Goal: Task Accomplishment & Management: Use online tool/utility

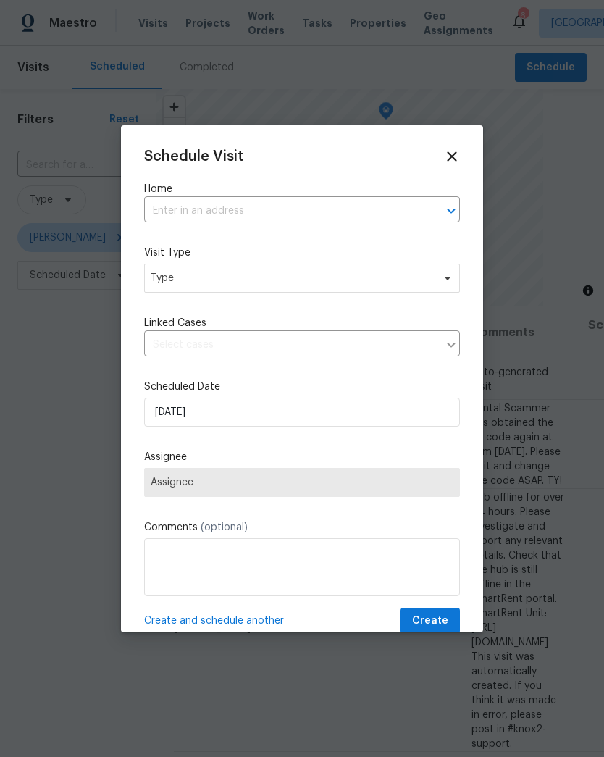
scroll to position [0, 161]
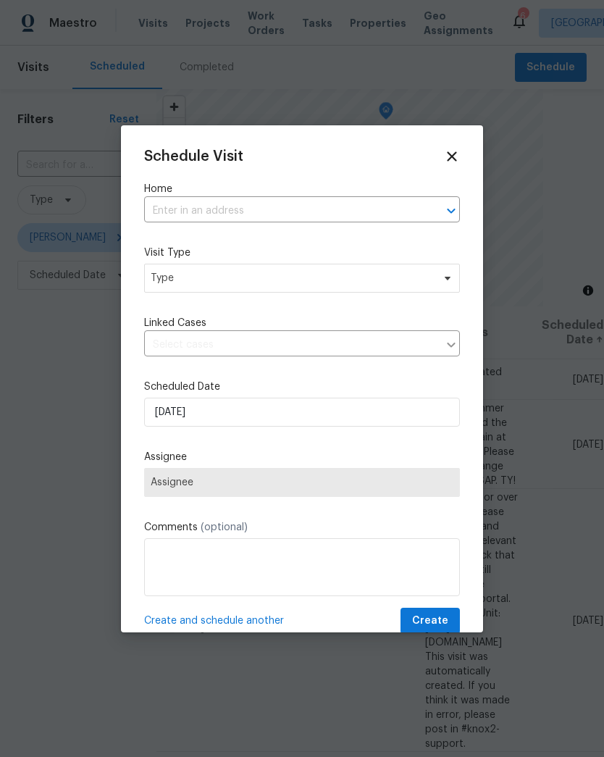
click at [361, 214] on input "text" at bounding box center [281, 211] width 275 height 22
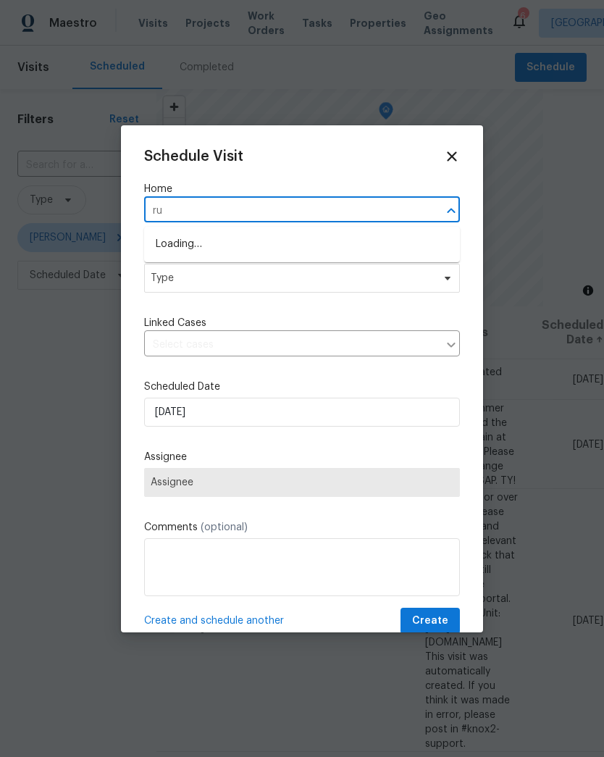
type input "rut"
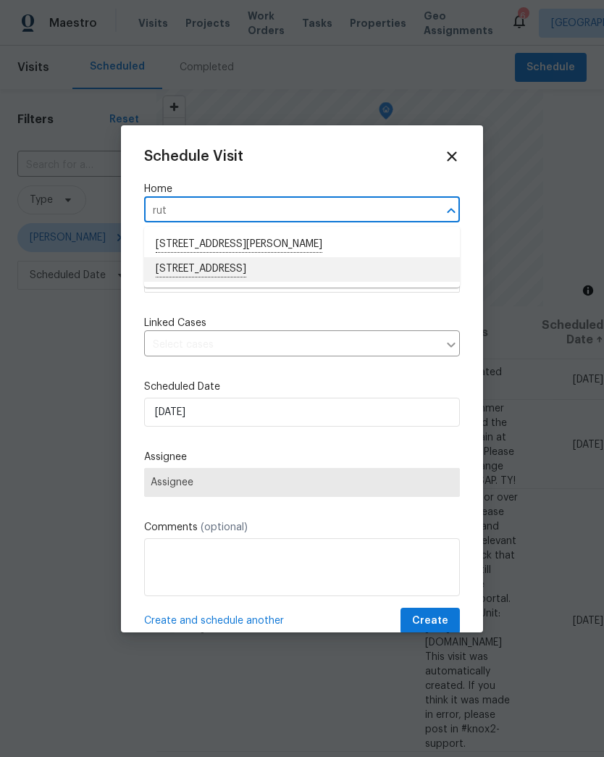
click at [167, 280] on li "9401 Rutlandshire Dr, Mechanicsville, VA 23116" at bounding box center [302, 269] width 316 height 25
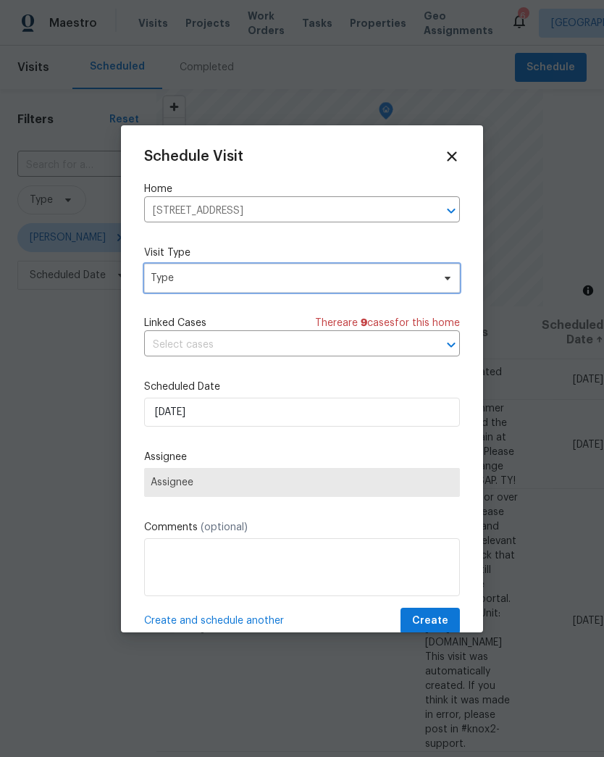
click at [153, 271] on span "Type" at bounding box center [302, 278] width 316 height 29
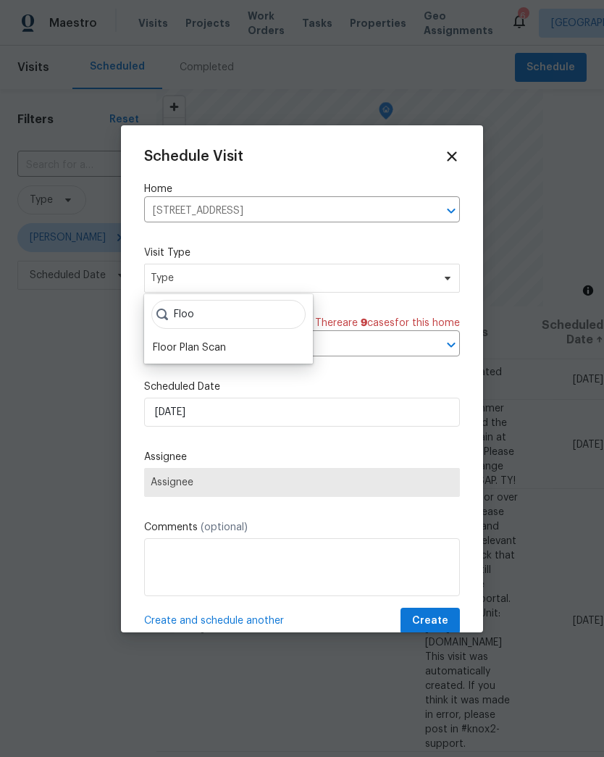
type input "Floo"
click at [168, 350] on div "Floor Plan Scan" at bounding box center [189, 347] width 73 height 14
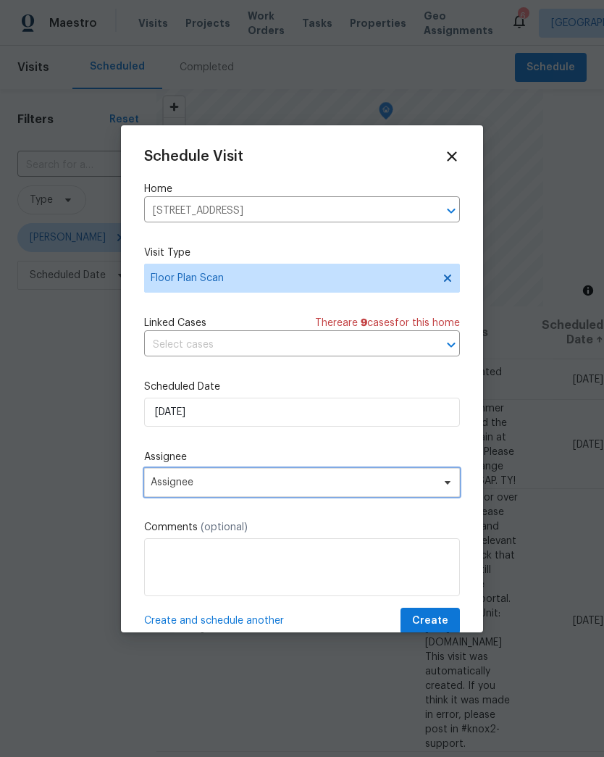
click at [158, 492] on span "Assignee" at bounding box center [302, 482] width 316 height 29
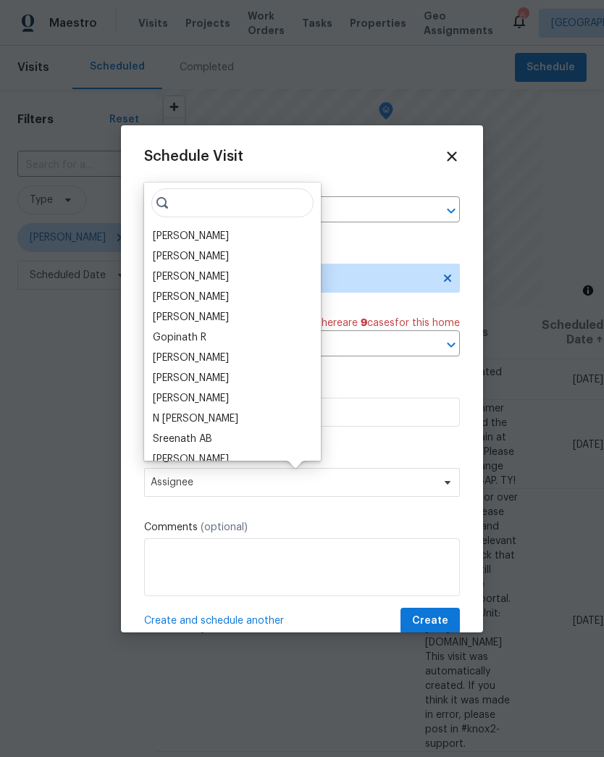
click at [159, 233] on div "[PERSON_NAME]" at bounding box center [191, 236] width 76 height 14
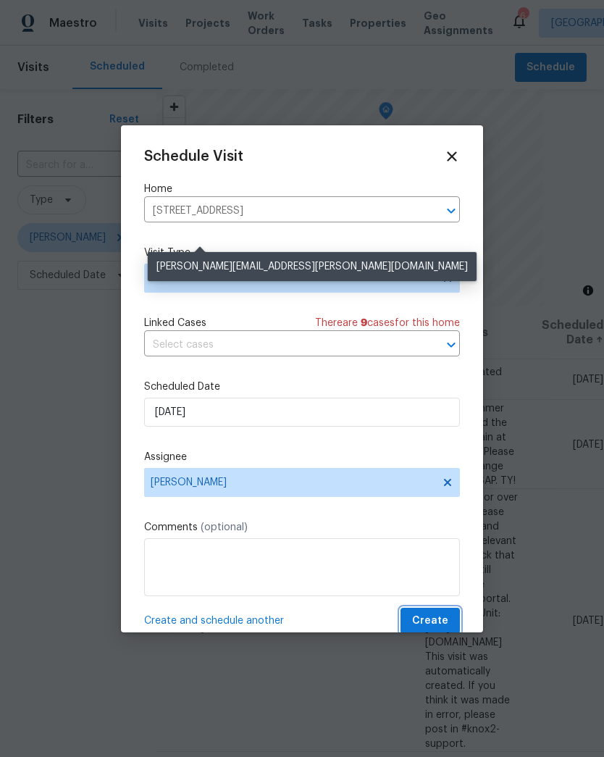
click at [448, 619] on button "Create" at bounding box center [429, 621] width 59 height 27
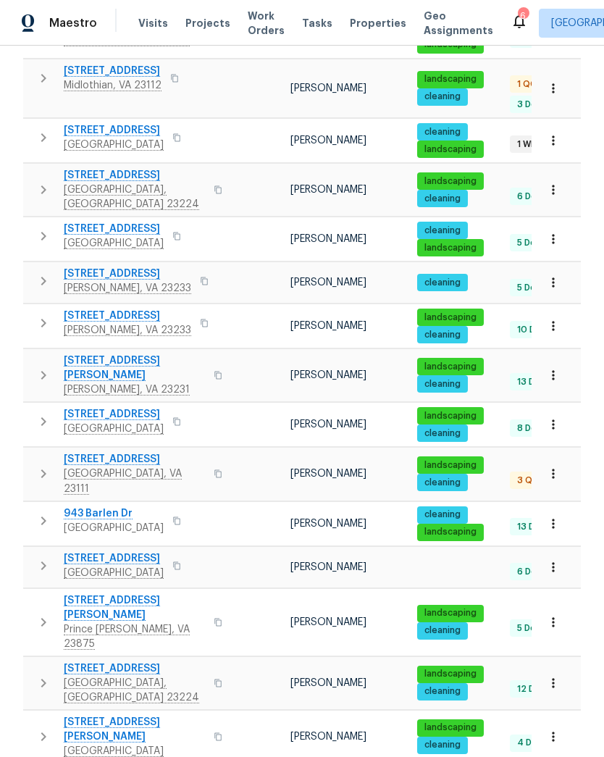
scroll to position [285, 0]
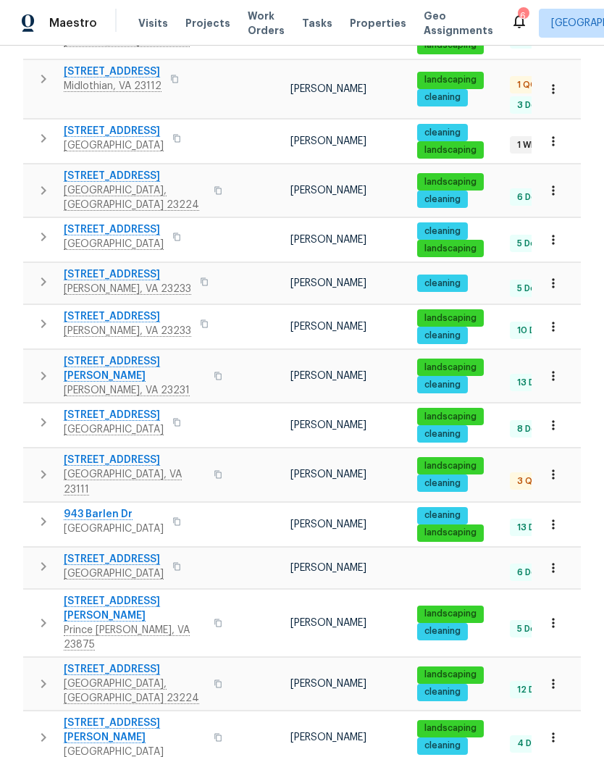
click at [209, 174] on button "button" at bounding box center [217, 190] width 17 height 35
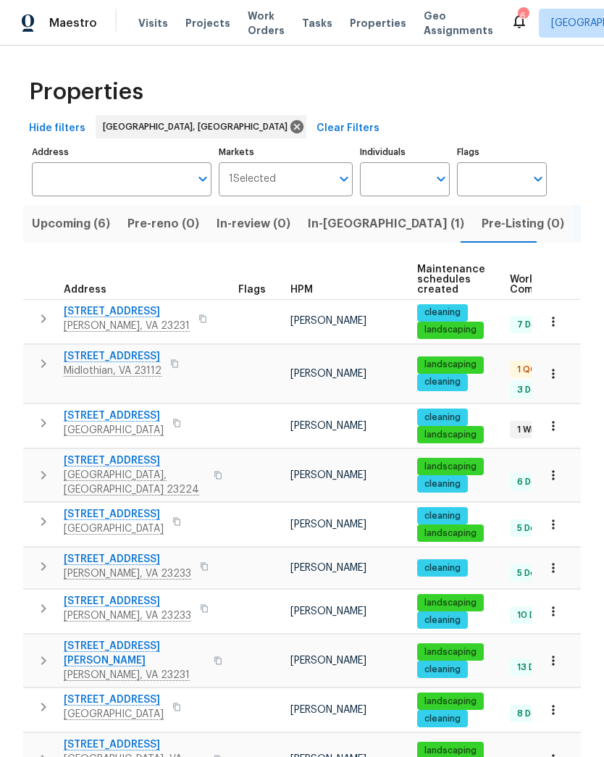
scroll to position [0, 0]
click at [336, 227] on span "In-reno (1)" at bounding box center [386, 224] width 156 height 20
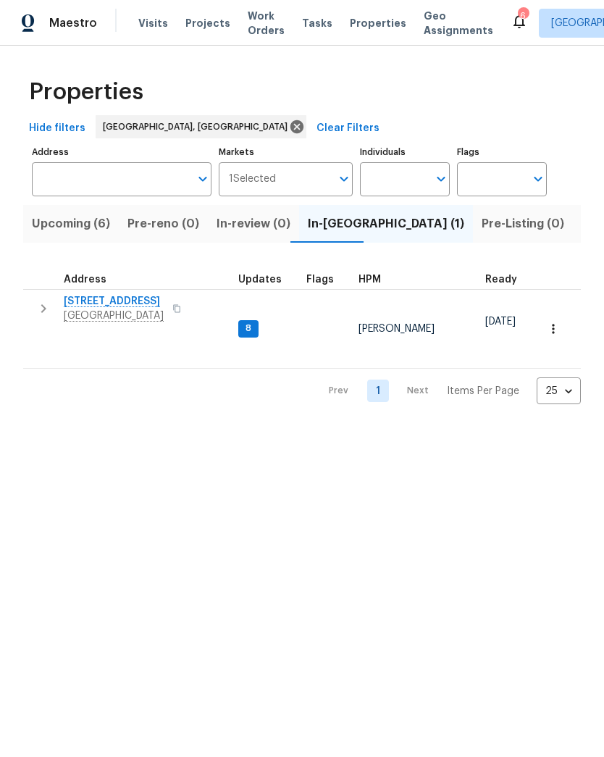
click at [182, 311] on button "button" at bounding box center [176, 308] width 17 height 20
click at [183, 314] on button "button" at bounding box center [176, 308] width 17 height 20
click at [113, 315] on span "Richmond, VA 23234" at bounding box center [114, 315] width 100 height 14
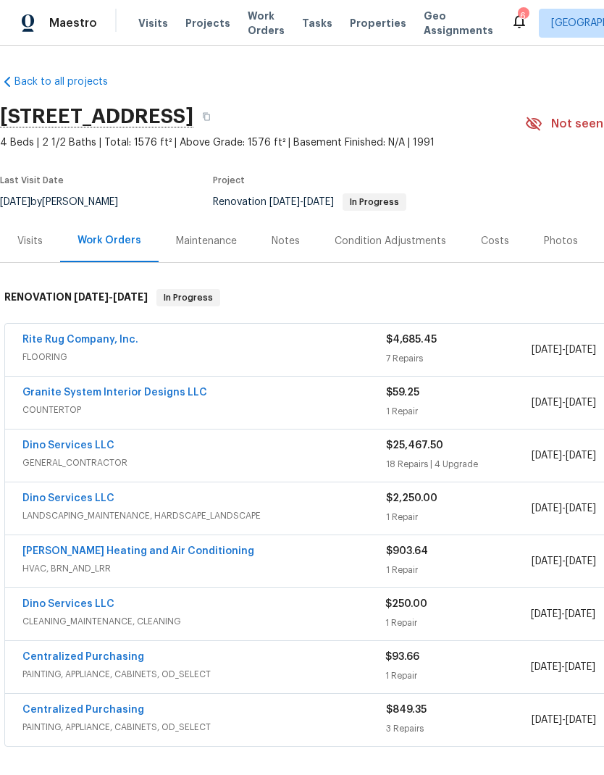
click at [503, 249] on div "Costs" at bounding box center [494, 240] width 63 height 43
